Goal: Task Accomplishment & Management: Complete application form

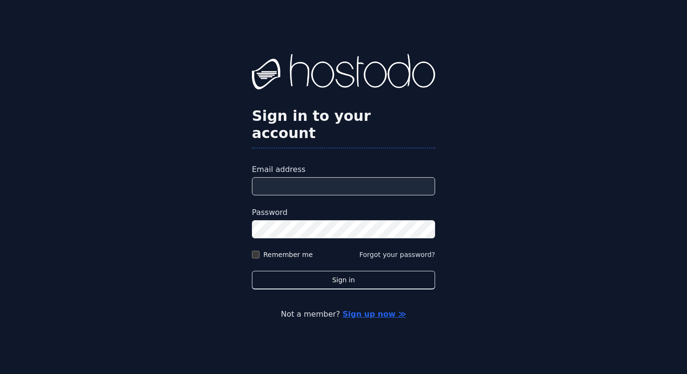
click at [322, 189] on form "Email address Password Remember me Forgot your password? Sign in" at bounding box center [343, 227] width 183 height 126
click at [327, 152] on div "Sign in to your account Email address Password Remember me Forgot your password…" at bounding box center [343, 171] width 183 height 235
click at [320, 167] on div "Email address" at bounding box center [343, 179] width 183 height 31
click at [318, 177] on input "Email address" at bounding box center [343, 186] width 183 height 18
type input "**********"
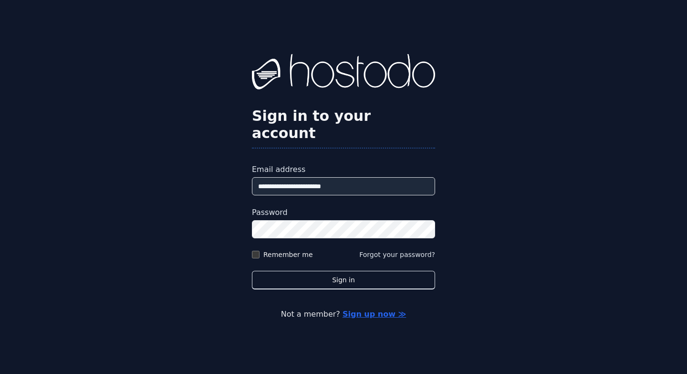
click at [252, 271] on button "Sign in" at bounding box center [343, 280] width 183 height 19
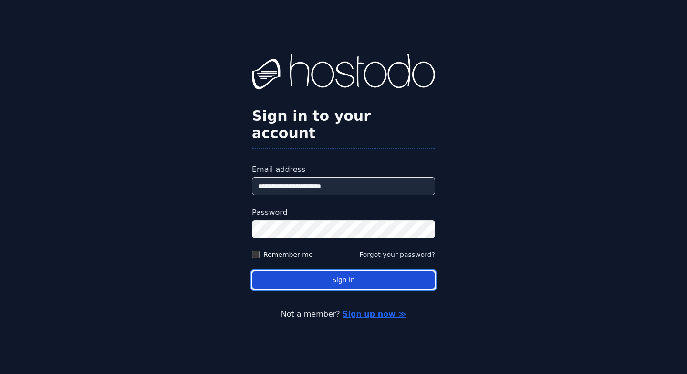
click at [310, 271] on button "Sign in" at bounding box center [343, 280] width 183 height 19
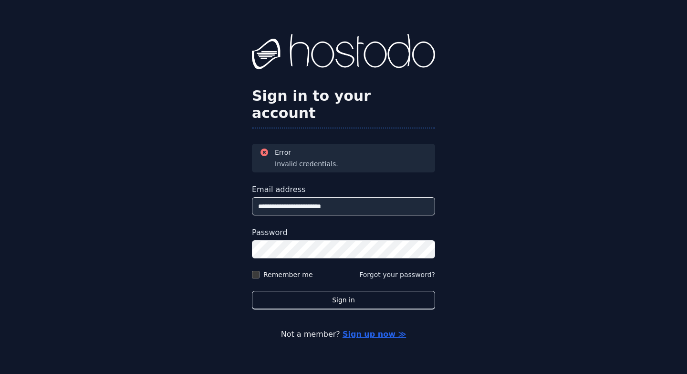
click at [369, 147] on div "Error Invalid credentials." at bounding box center [344, 157] width 168 height 21
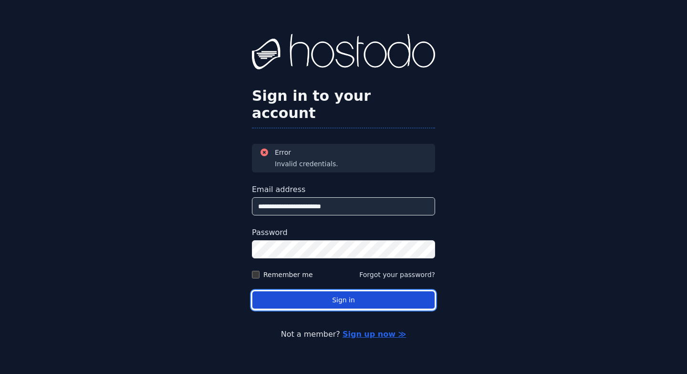
click at [299, 294] on button "Sign in" at bounding box center [343, 300] width 183 height 19
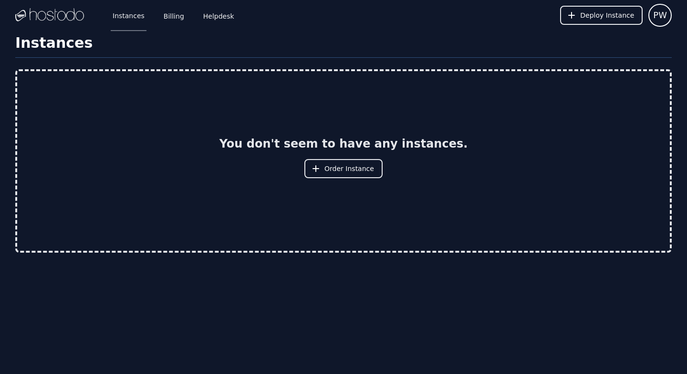
click at [174, 194] on div "You don't seem to have any instances. Order Instance" at bounding box center [343, 160] width 653 height 179
click at [166, 20] on link "Billing" at bounding box center [174, 15] width 24 height 31
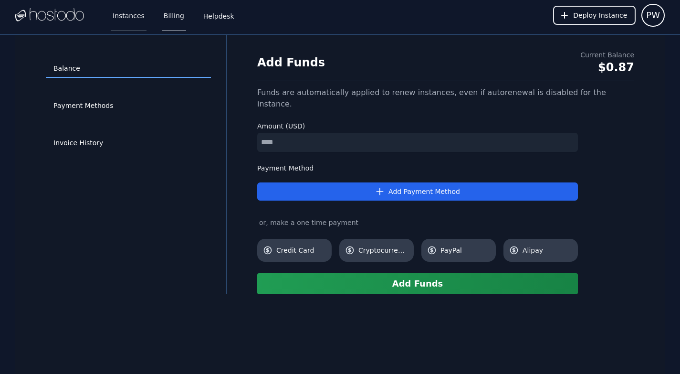
click at [126, 22] on link "Instances" at bounding box center [129, 15] width 36 height 31
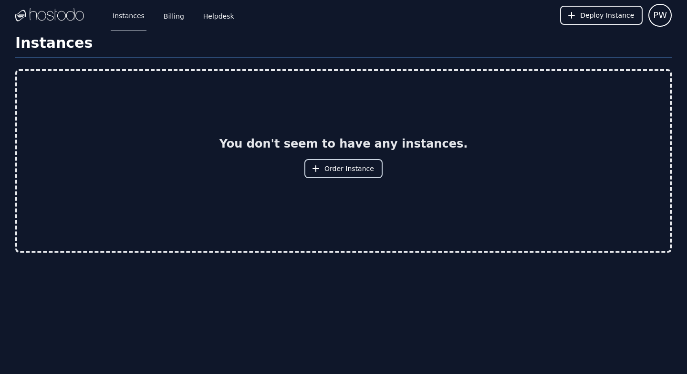
click at [351, 165] on span "Order Instance" at bounding box center [350, 169] width 50 height 10
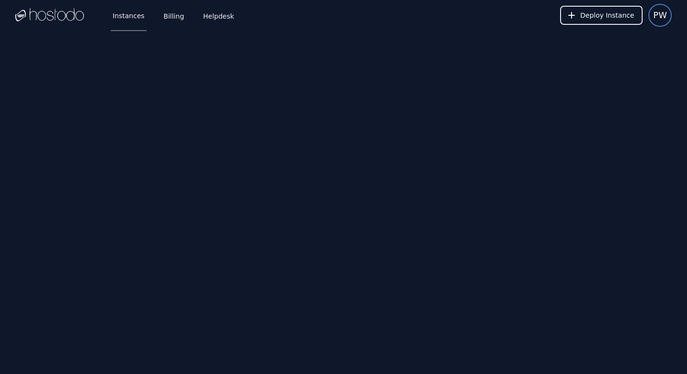
click at [662, 15] on span "PW" at bounding box center [660, 15] width 14 height 13
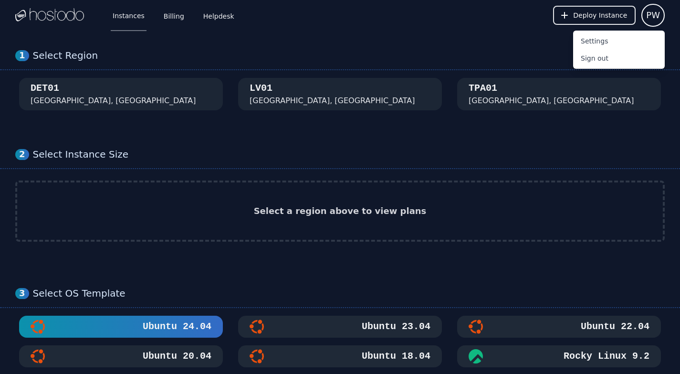
click at [299, 38] on div "1 Select Region DET01 Detroit, MI LV01 Las Vegas, NV TPA01 Tampa, FL" at bounding box center [340, 80] width 680 height 99
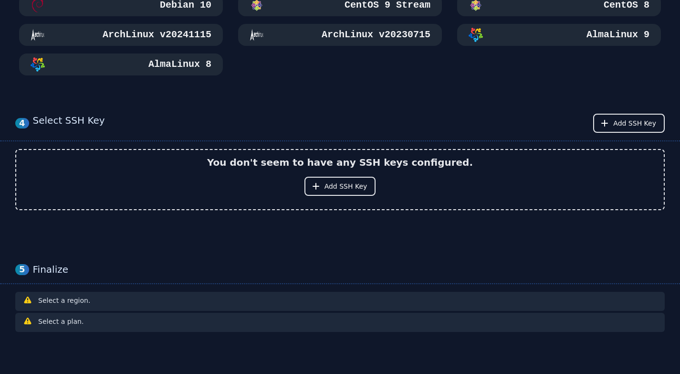
scroll to position [464, 0]
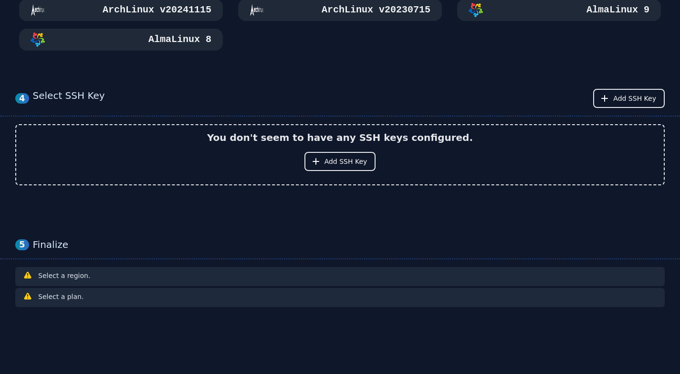
click at [84, 273] on div "Select a region." at bounding box center [340, 276] width 634 height 11
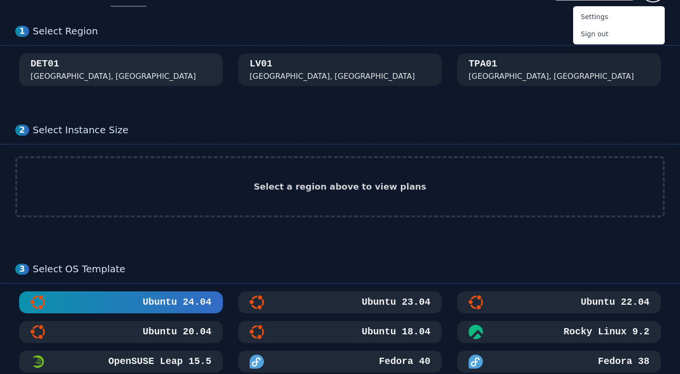
scroll to position [0, 0]
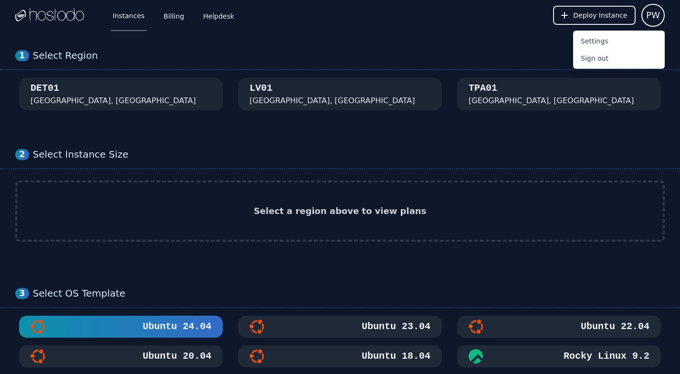
click at [67, 19] on img at bounding box center [49, 15] width 69 height 14
click at [121, 20] on link "Instances" at bounding box center [129, 15] width 36 height 31
